Goal: Find contact information: Find contact information

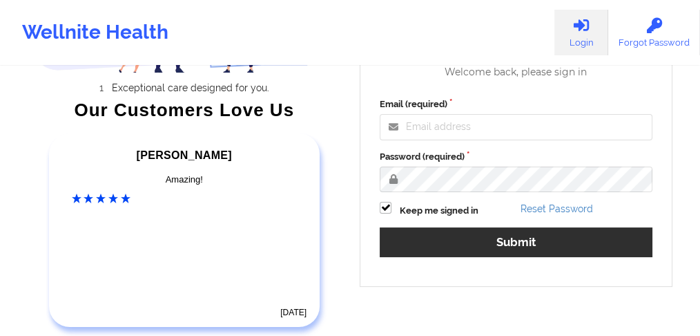
scroll to position [180, 0]
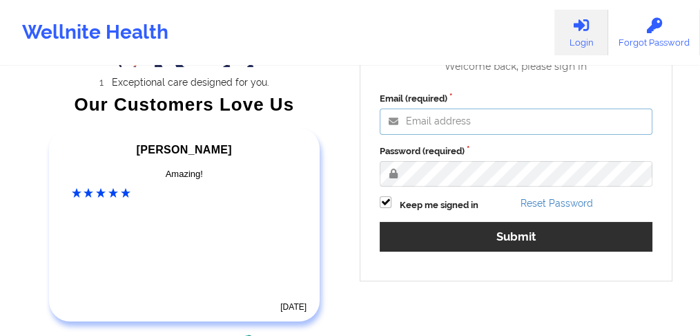
type input "[EMAIL_ADDRESS][PERSON_NAME][DOMAIN_NAME]"
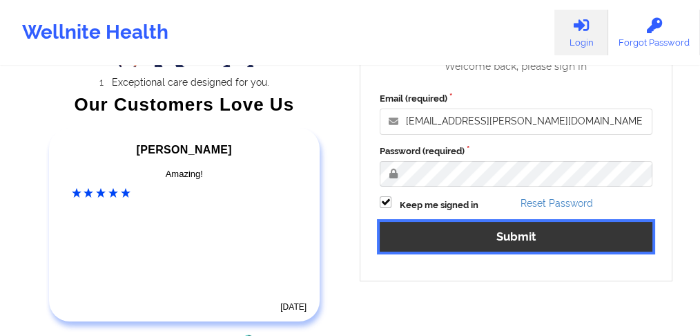
click at [463, 238] on button "Submit" at bounding box center [516, 237] width 273 height 30
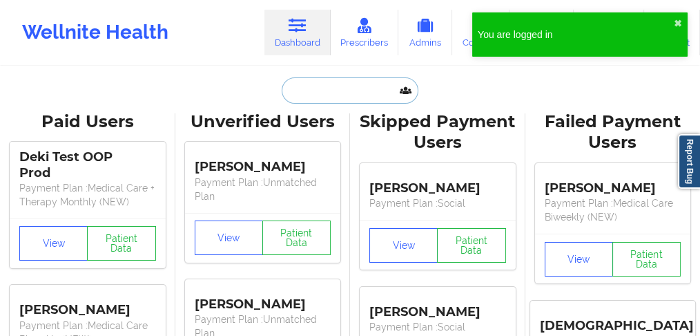
click at [305, 86] on input "text" at bounding box center [350, 90] width 137 height 26
paste input "[PERSON_NAME]"
type input "[PERSON_NAME]"
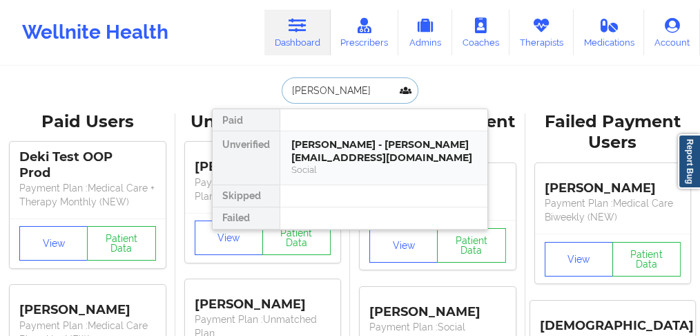
click at [365, 139] on div "[PERSON_NAME] - [PERSON_NAME][EMAIL_ADDRESS][DOMAIN_NAME]" at bounding box center [383, 151] width 185 height 26
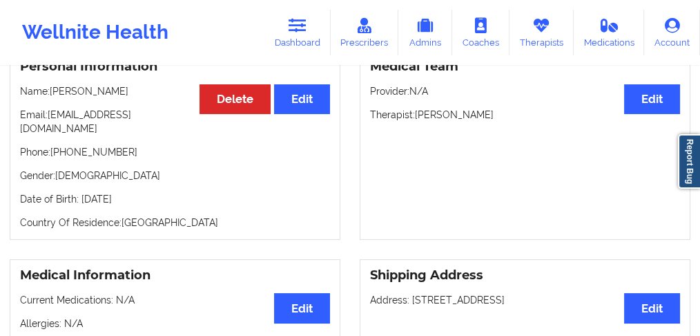
scroll to position [142, 0]
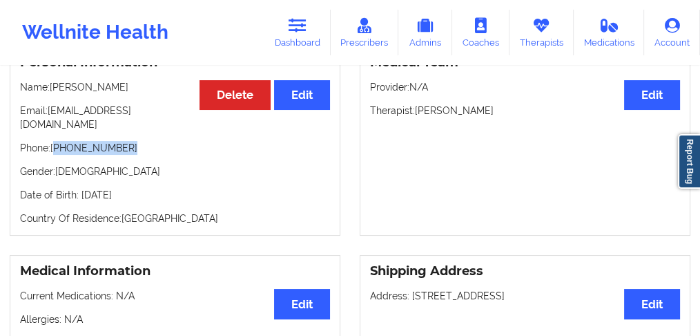
drag, startPoint x: 132, startPoint y: 139, endPoint x: 56, endPoint y: 135, distance: 76.1
click at [56, 141] on p "Phone: [PHONE_NUMBER]" at bounding box center [175, 148] width 310 height 14
copy p "[PHONE_NUMBER]"
click at [314, 31] on link "Dashboard" at bounding box center [297, 33] width 66 height 46
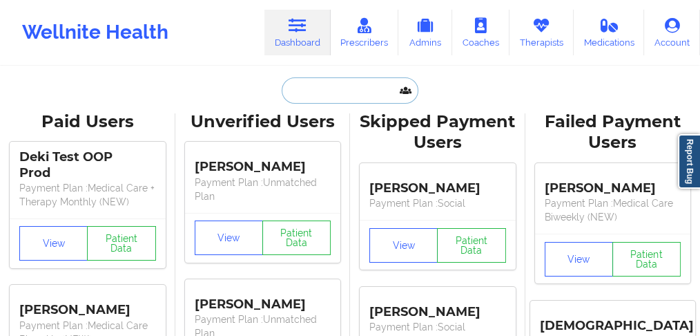
click at [313, 84] on input "text" at bounding box center [350, 90] width 137 height 26
paste input "[PERSON_NAME]"
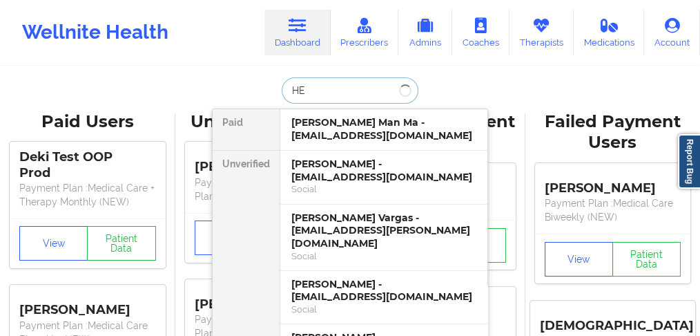
type input "H"
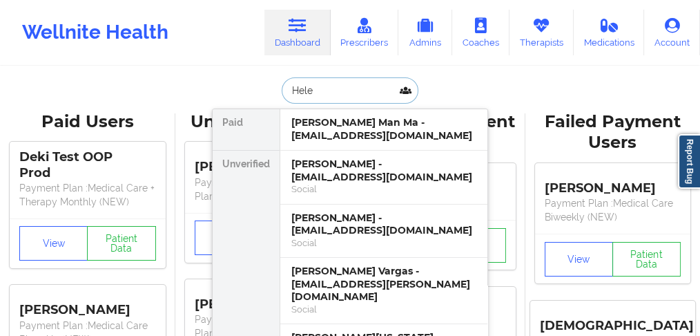
type input "[PERSON_NAME]"
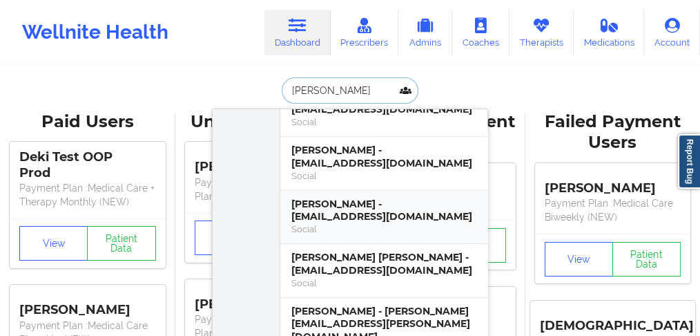
scroll to position [598, 0]
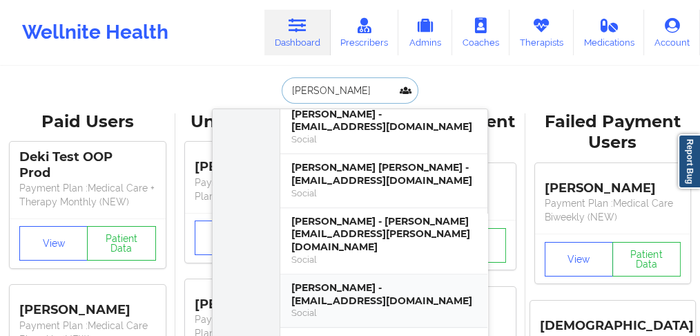
click at [336, 281] on div "[PERSON_NAME] - [EMAIL_ADDRESS][DOMAIN_NAME]" at bounding box center [383, 294] width 185 height 26
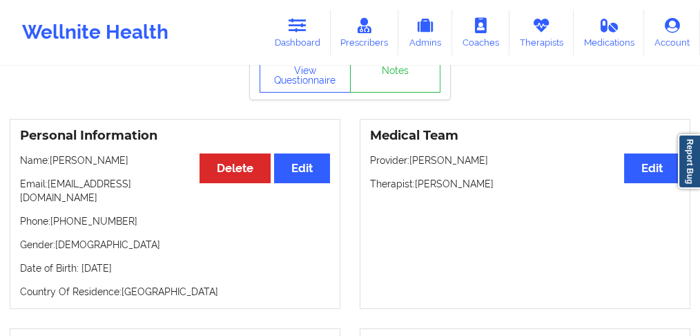
scroll to position [92, 0]
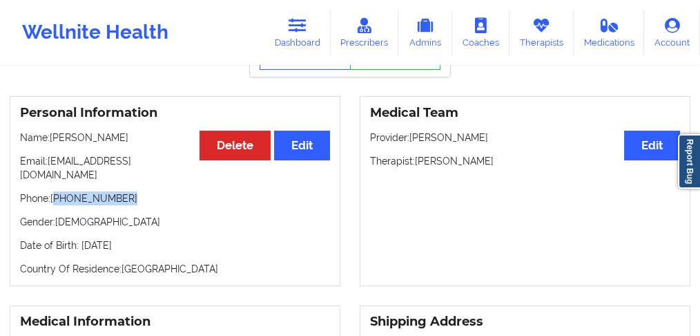
drag, startPoint x: 131, startPoint y: 188, endPoint x: 55, endPoint y: 190, distance: 76.0
click at [55, 191] on p "Phone: [PHONE_NUMBER]" at bounding box center [175, 198] width 310 height 14
copy p "[PHONE_NUMBER]"
click at [101, 215] on p "Gender: [DEMOGRAPHIC_DATA]" at bounding box center [175, 222] width 310 height 14
drag, startPoint x: 128, startPoint y: 188, endPoint x: 56, endPoint y: 192, distance: 72.6
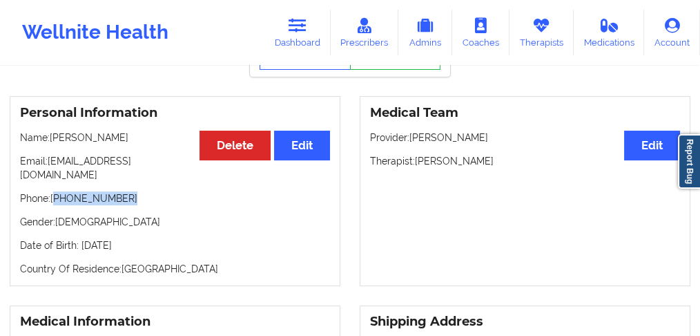
click at [56, 192] on p "Phone: [PHONE_NUMBER]" at bounding box center [175, 198] width 310 height 14
copy p "[PHONE_NUMBER]"
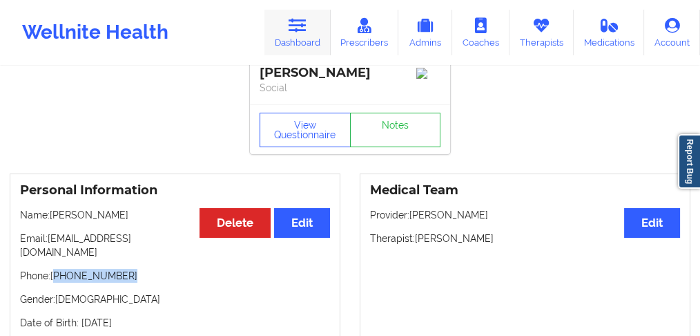
scroll to position [0, 0]
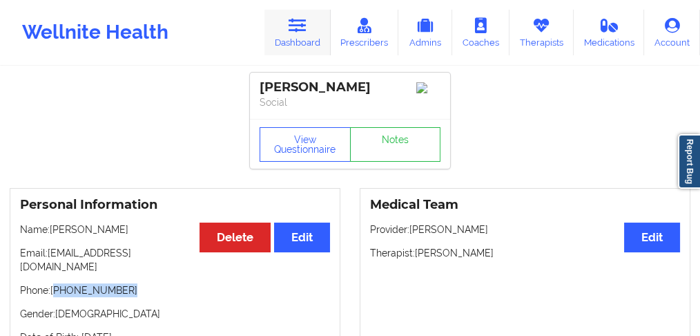
drag, startPoint x: 301, startPoint y: 39, endPoint x: 302, endPoint y: 52, distance: 13.2
click at [302, 39] on link "Dashboard" at bounding box center [297, 33] width 66 height 46
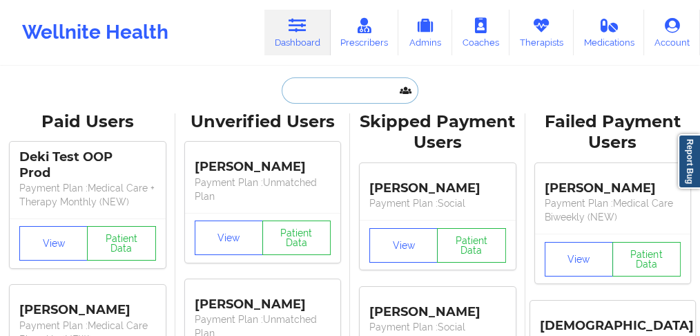
click at [309, 89] on input "text" at bounding box center [350, 90] width 137 height 26
paste input "[PERSON_NAME]"
type input "[PERSON_NAME]"
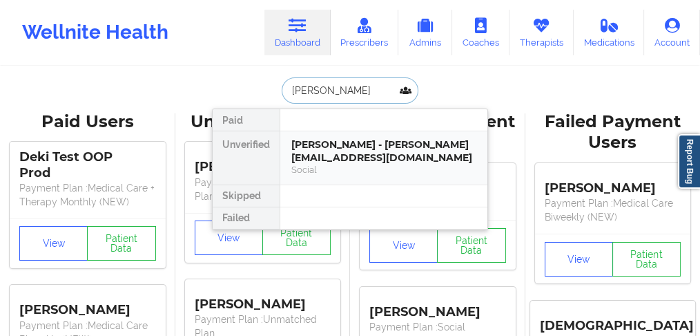
click at [322, 148] on div "[PERSON_NAME] - [PERSON_NAME][EMAIL_ADDRESS][DOMAIN_NAME]" at bounding box center [383, 151] width 185 height 26
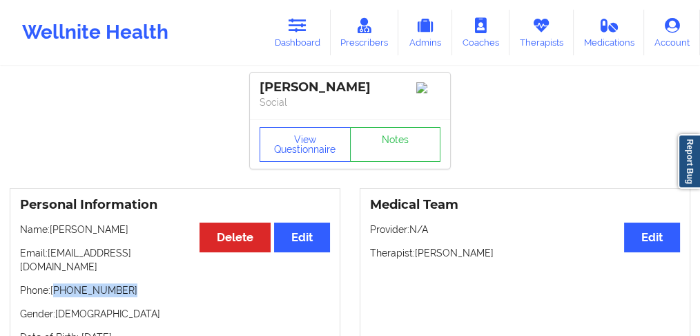
drag, startPoint x: 131, startPoint y: 281, endPoint x: 56, endPoint y: 282, distance: 75.3
click at [56, 283] on p "Phone: [PHONE_NUMBER]" at bounding box center [175, 290] width 310 height 14
copy p "[PHONE_NUMBER]"
